Goal: Transaction & Acquisition: Purchase product/service

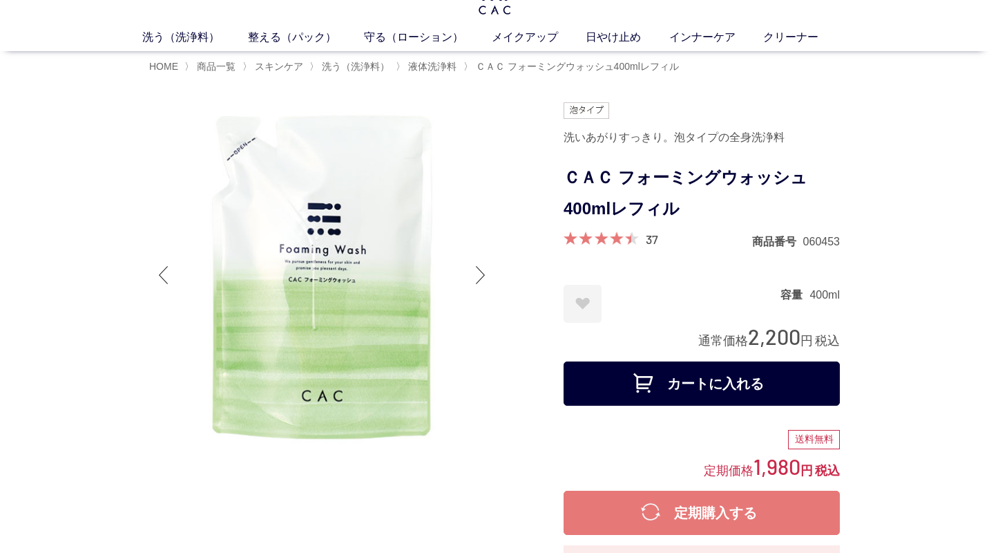
scroll to position [48, 0]
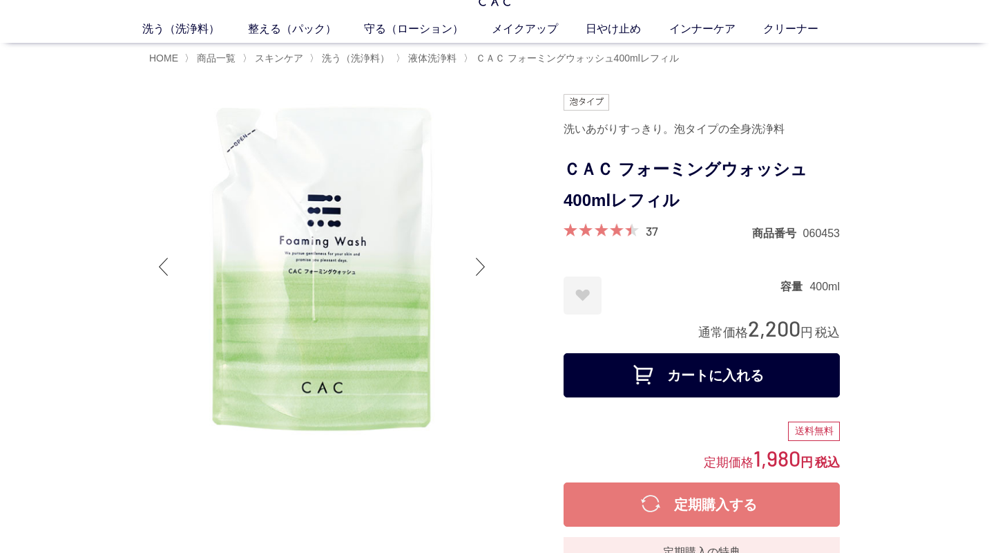
click at [733, 374] on button "カートに入れる" at bounding box center [702, 375] width 276 height 44
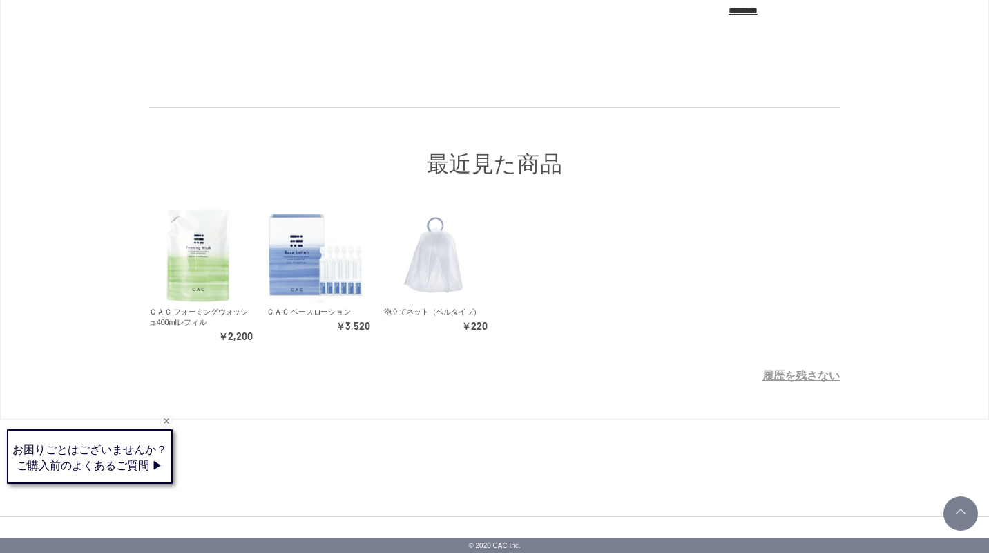
scroll to position [376, 0]
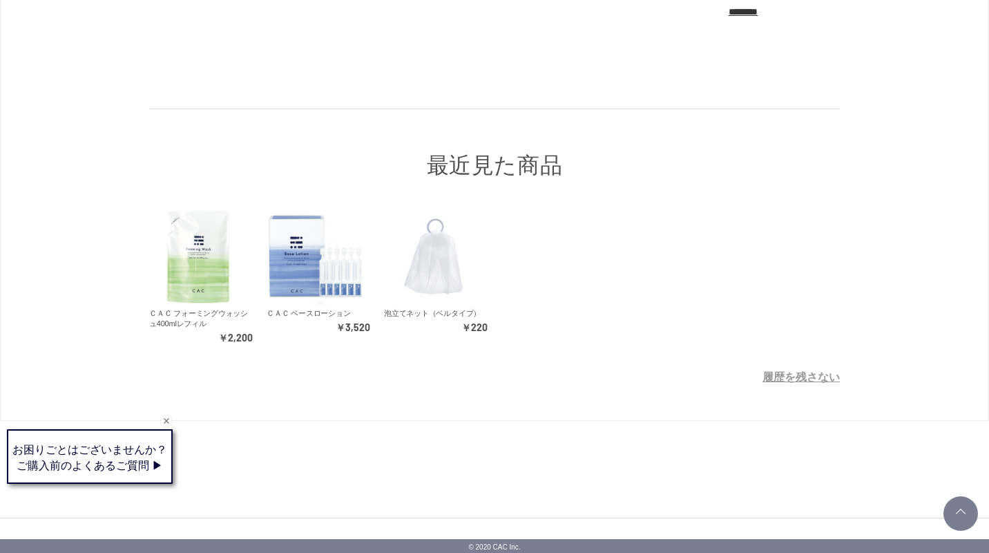
click at [421, 265] on img at bounding box center [433, 256] width 98 height 98
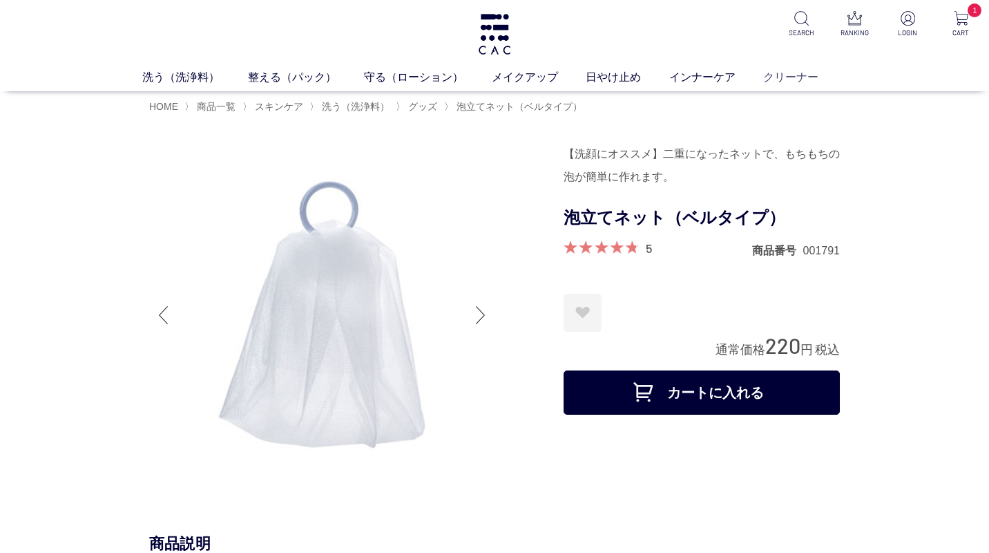
click at [782, 71] on link "クリーナー" at bounding box center [804, 76] width 83 height 17
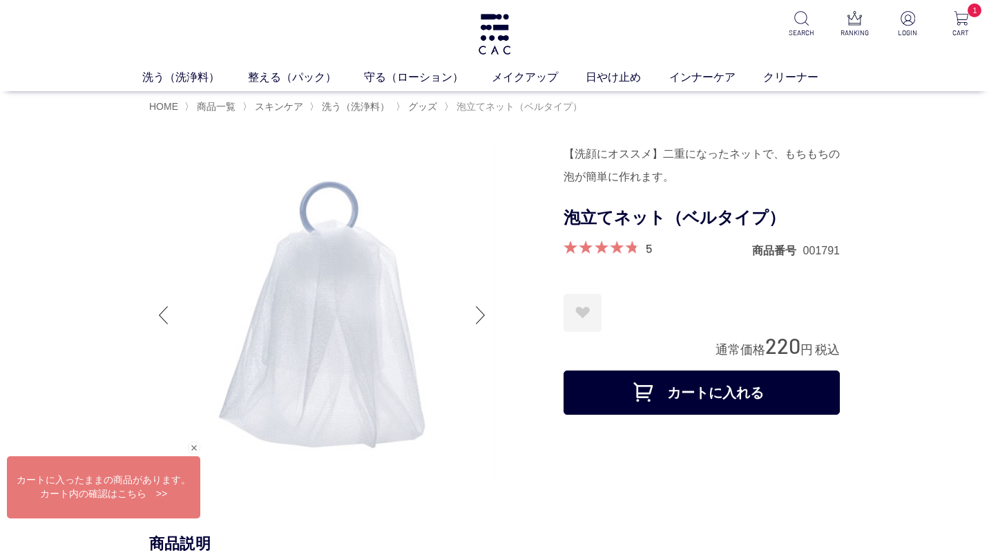
click at [494, 101] on span "泡立てネット（ベルタイプ）" at bounding box center [520, 106] width 126 height 11
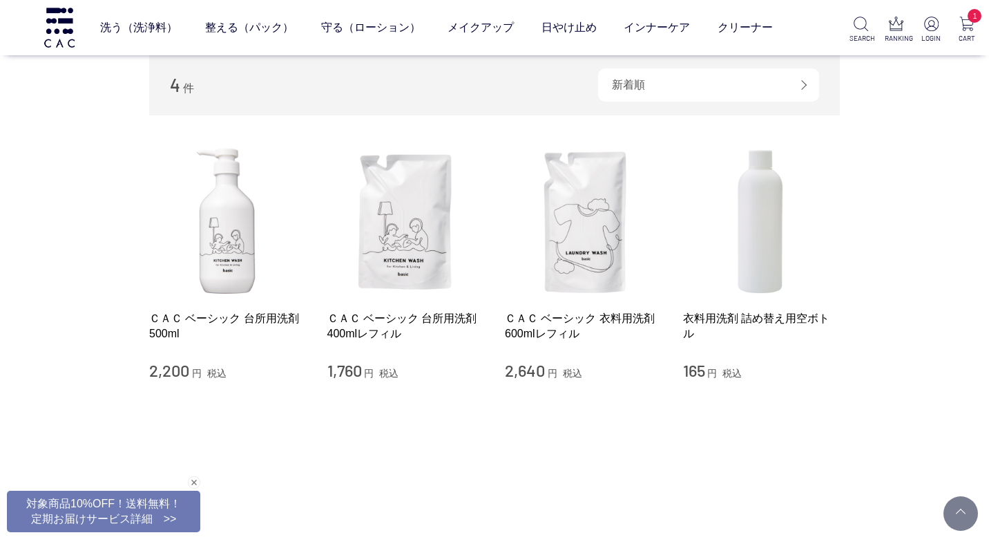
scroll to position [146, 0]
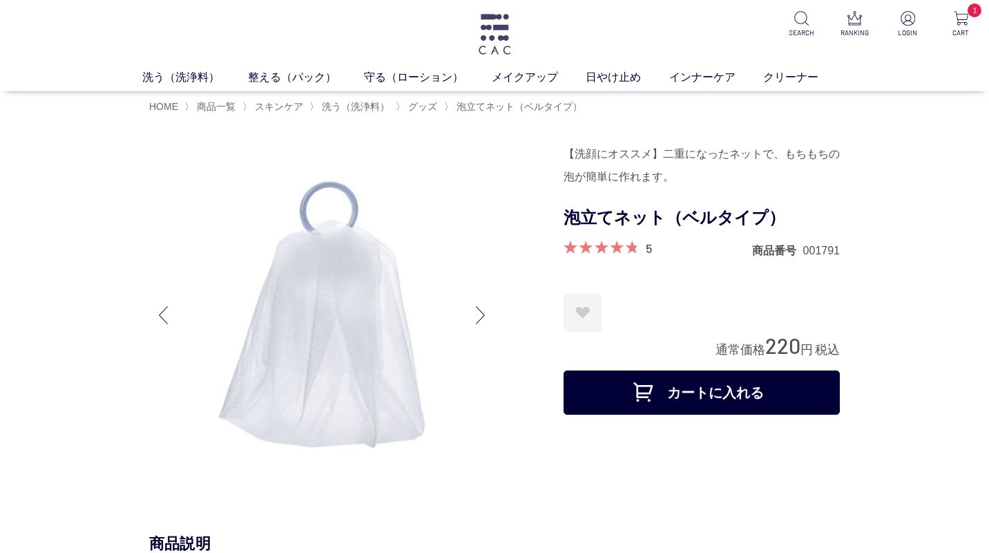
click at [499, 22] on img at bounding box center [495, 34] width 36 height 41
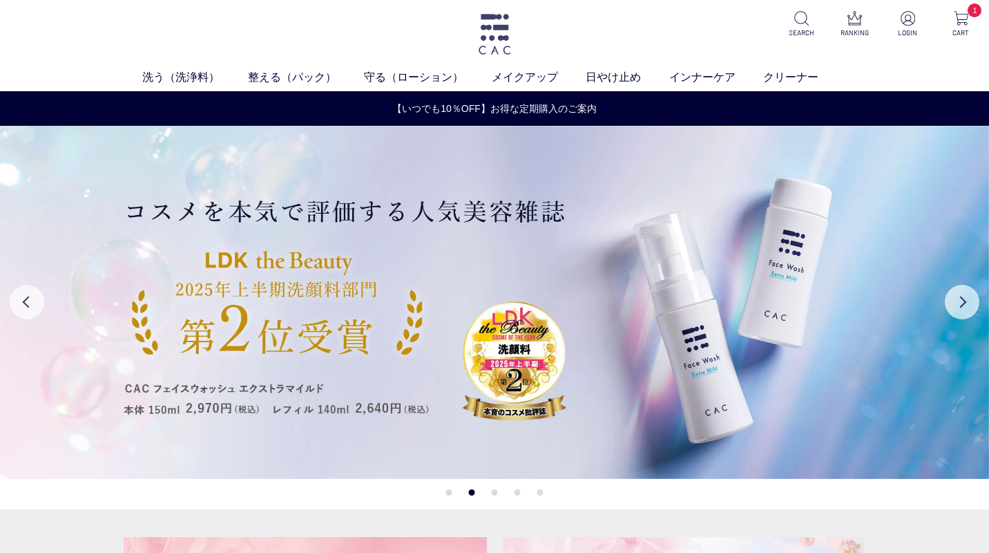
click at [481, 29] on img at bounding box center [495, 34] width 36 height 41
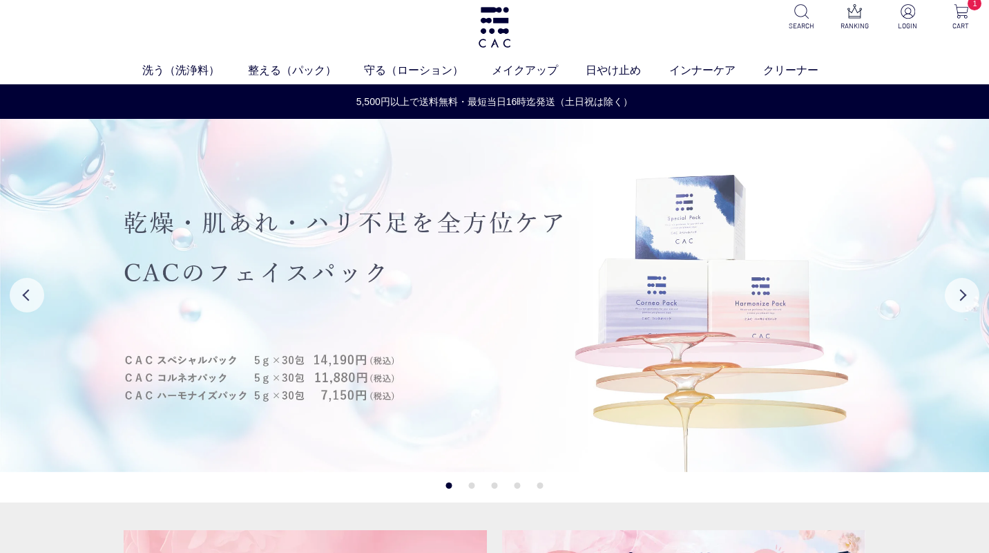
scroll to position [6, 0]
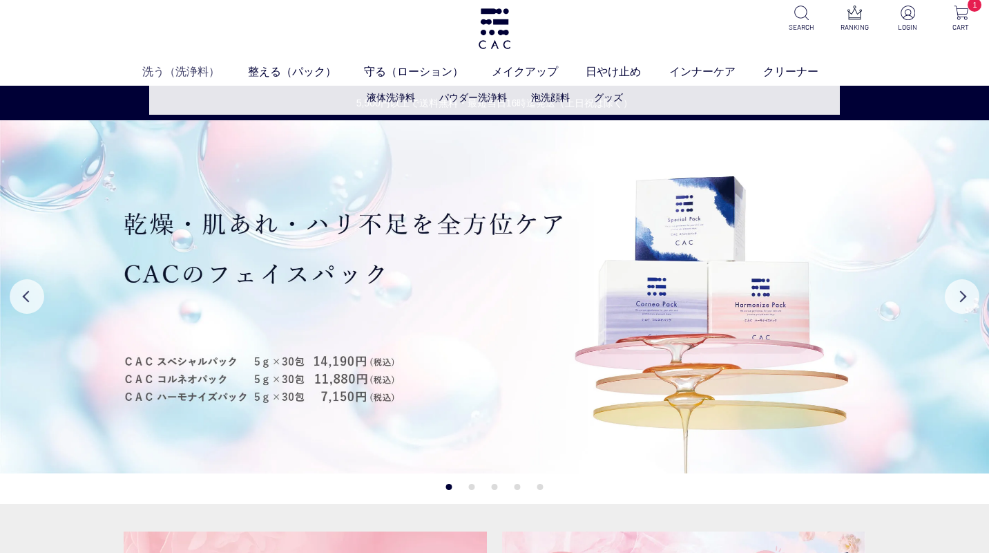
click at [169, 73] on link "洗う（洗浄料）" at bounding box center [194, 71] width 105 height 17
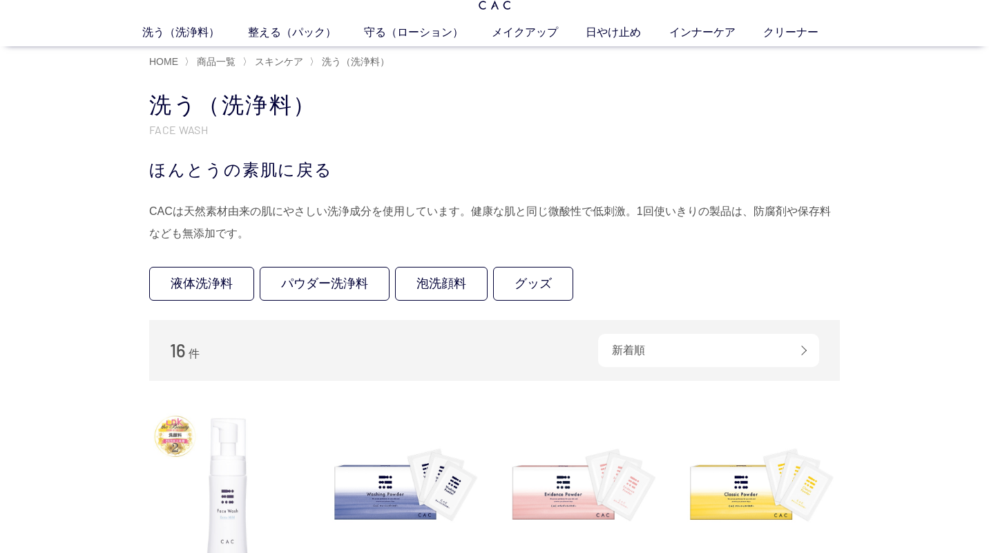
scroll to position [11, 0]
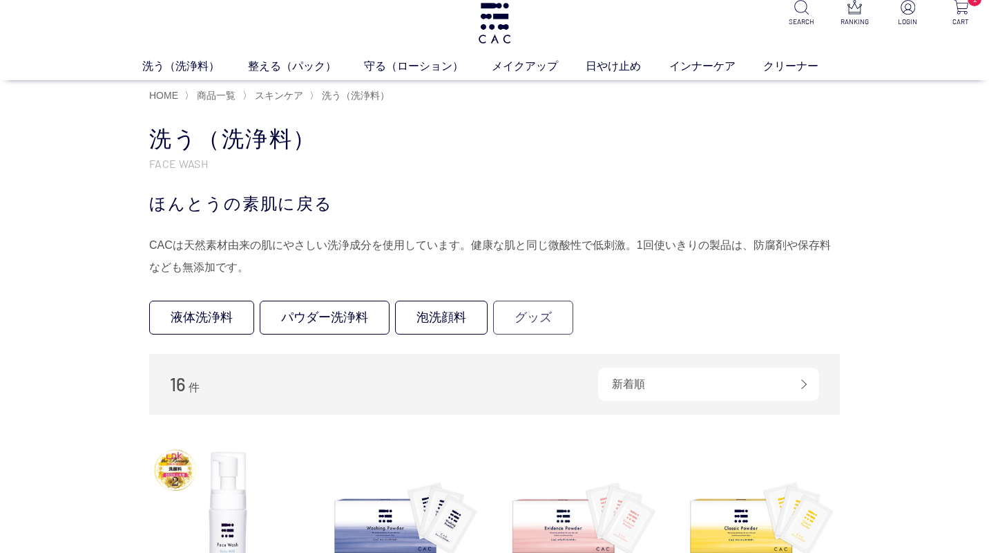
click at [533, 317] on link "グッズ" at bounding box center [533, 317] width 80 height 34
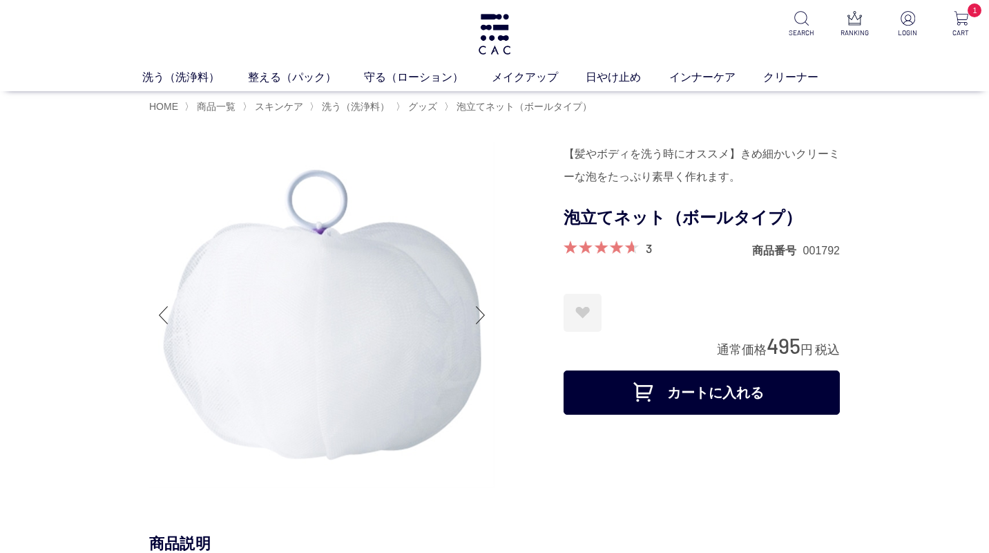
click at [691, 392] on button "カートに入れる" at bounding box center [702, 392] width 276 height 44
click at [176, 72] on link "洗う（洗浄料）" at bounding box center [194, 76] width 105 height 17
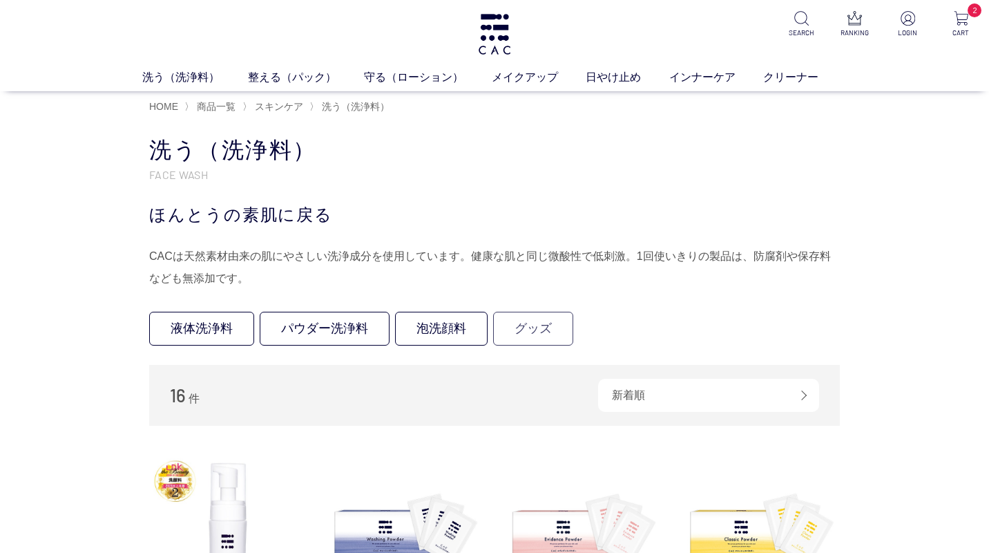
click at [520, 332] on link "グッズ" at bounding box center [533, 328] width 80 height 34
click at [418, 73] on link "守る（ローション）" at bounding box center [427, 76] width 127 height 17
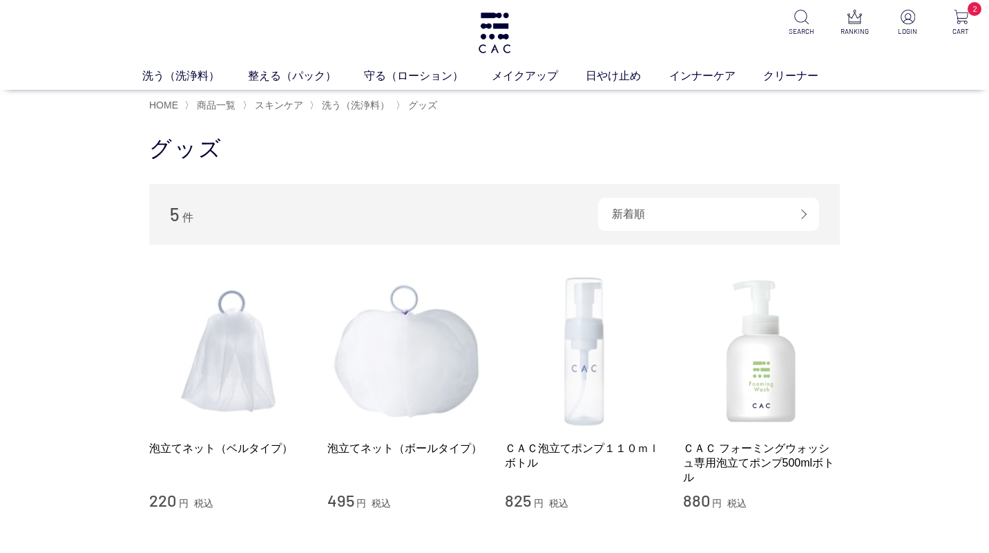
scroll to position [2, 0]
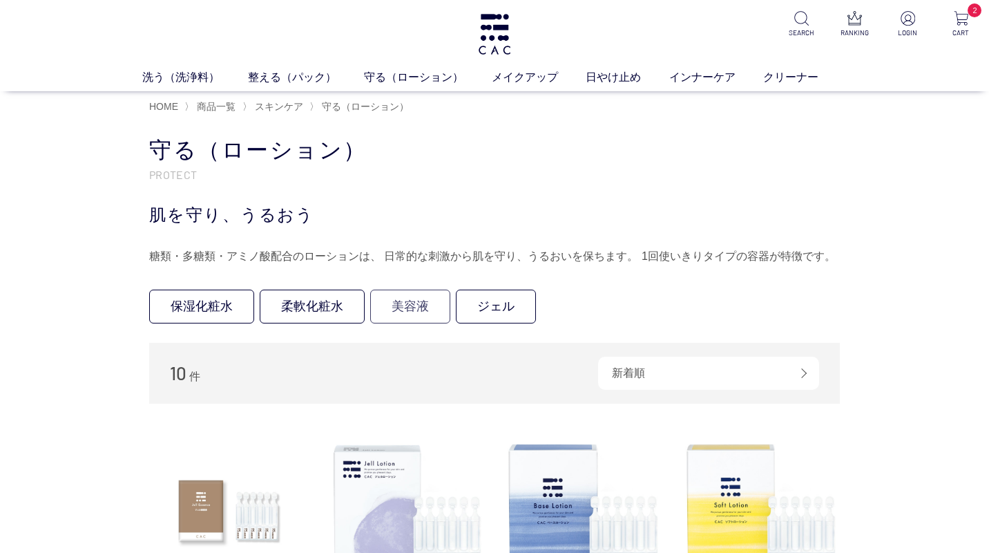
click at [410, 300] on link "美容液" at bounding box center [410, 306] width 80 height 34
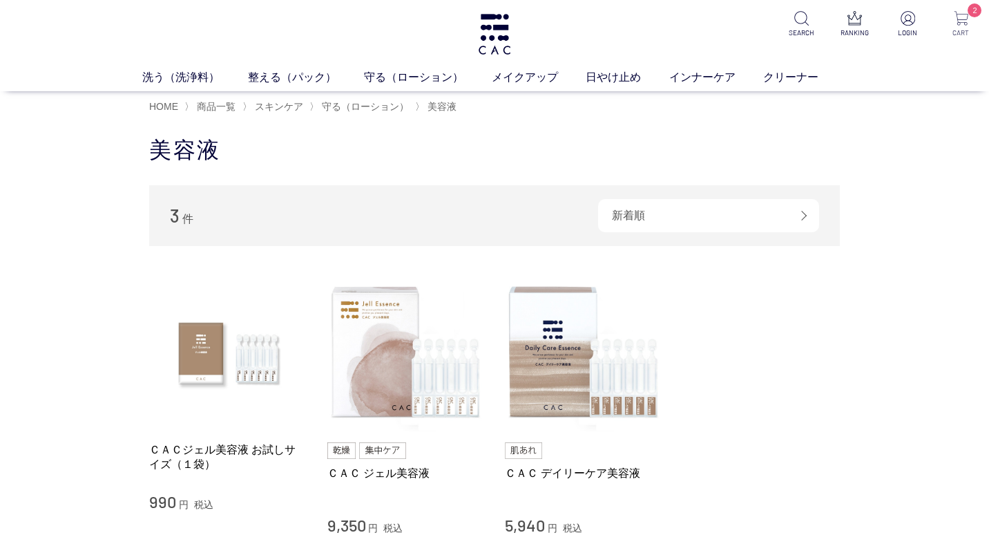
click at [961, 17] on img at bounding box center [961, 18] width 15 height 15
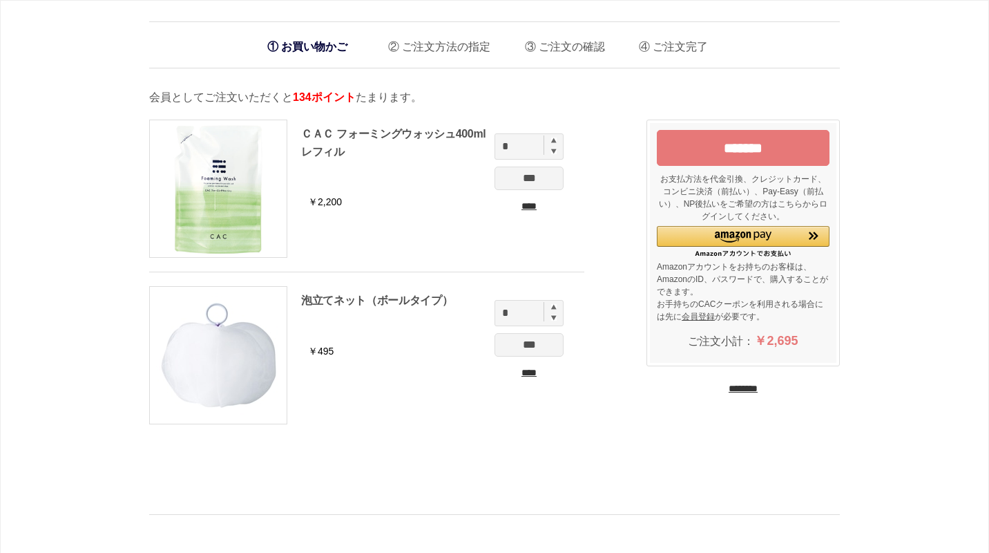
click at [740, 151] on input "*******" at bounding box center [743, 148] width 173 height 36
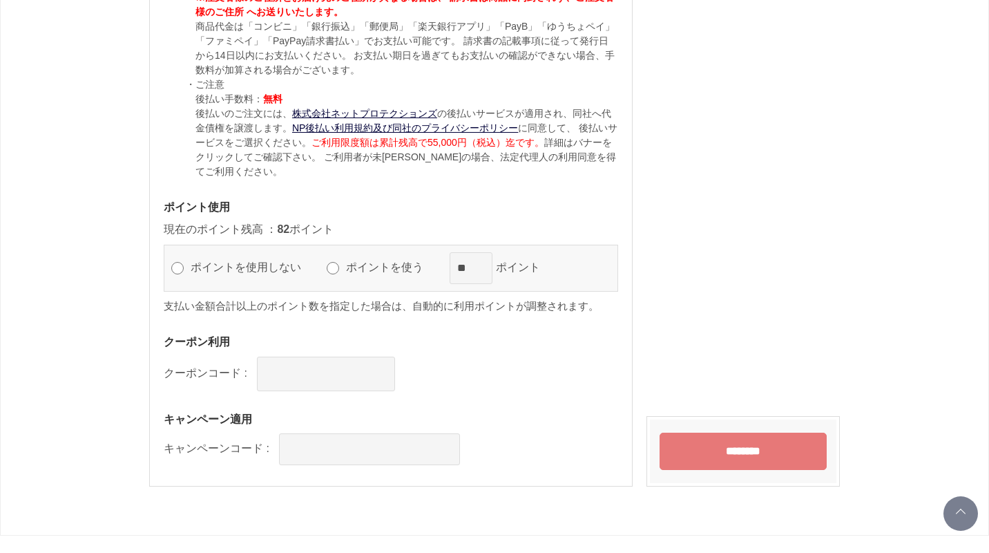
scroll to position [1317, 0]
click at [344, 266] on label "ポイントを使う" at bounding box center [391, 266] width 97 height 12
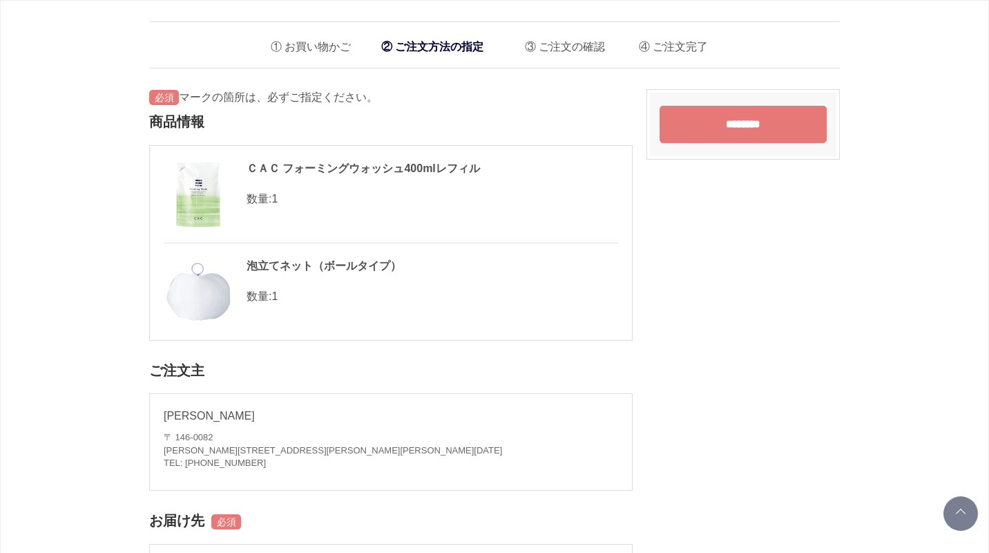
scroll to position [0, 0]
click at [738, 120] on input "********" at bounding box center [743, 124] width 167 height 37
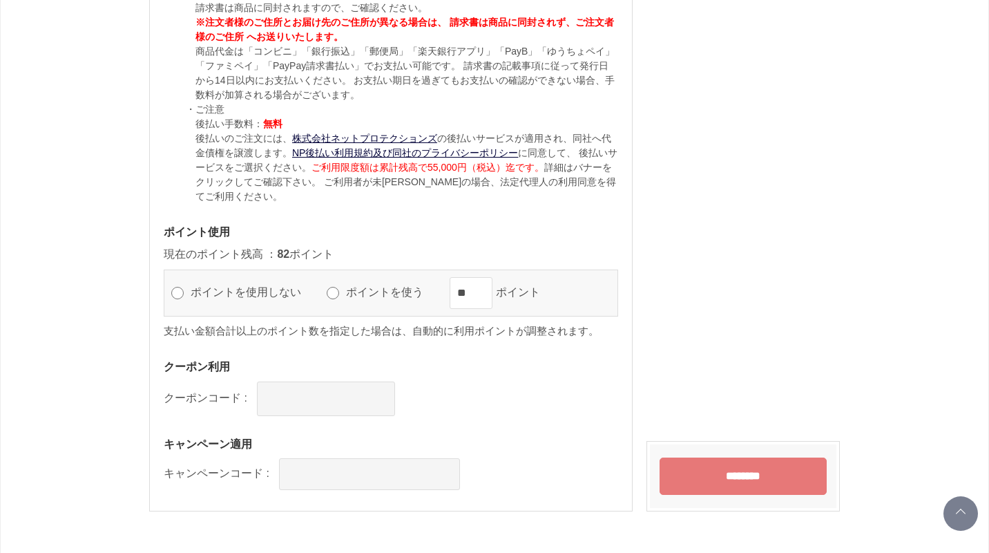
scroll to position [1293, 0]
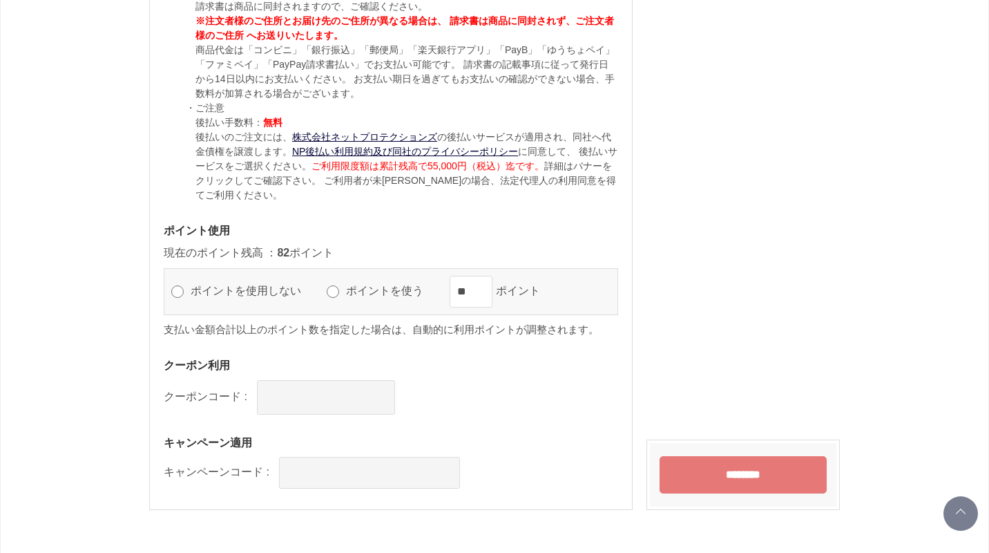
click at [734, 472] on input "********" at bounding box center [743, 474] width 167 height 37
